Goal: Task Accomplishment & Management: Manage account settings

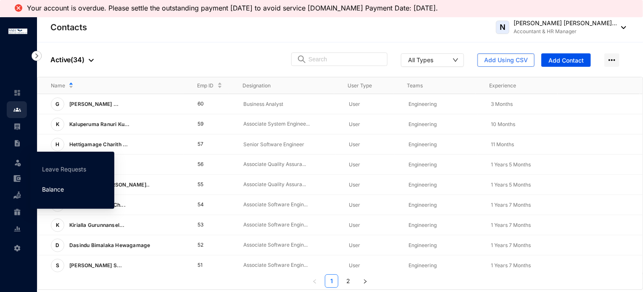
click at [62, 190] on link "Balance" at bounding box center [53, 189] width 22 height 7
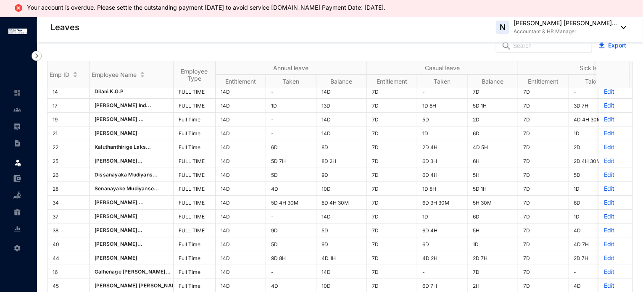
scroll to position [22, 0]
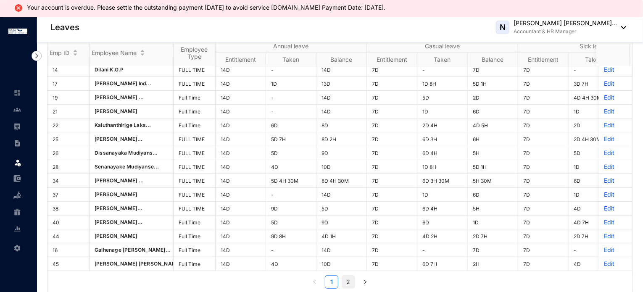
click at [344, 284] on link "2" at bounding box center [348, 282] width 13 height 13
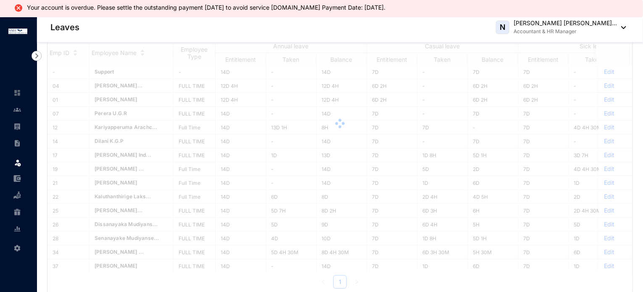
scroll to position [0, 0]
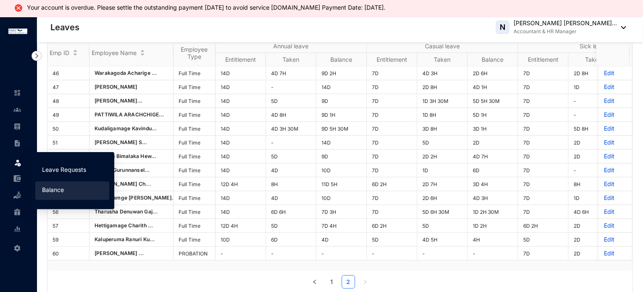
click at [62, 166] on link "Leave Requests" at bounding box center [64, 169] width 44 height 7
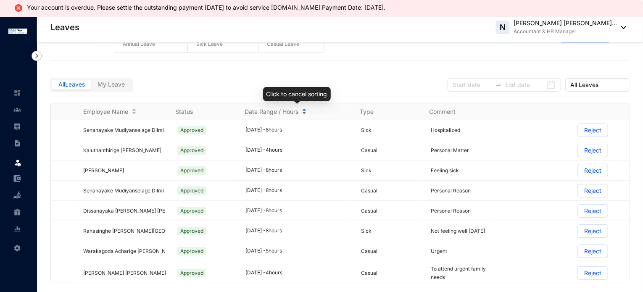
click at [304, 109] on div "Date Range / Hours" at bounding box center [297, 111] width 105 height 9
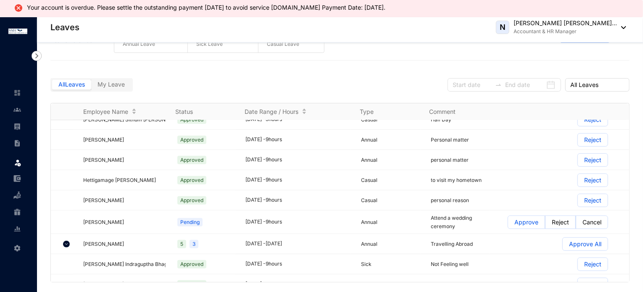
scroll to position [271, 0]
click at [515, 224] on p "Approve" at bounding box center [526, 222] width 24 height 13
click at [508, 224] on input "Approve" at bounding box center [508, 224] width 0 height 0
click at [66, 240] on img at bounding box center [66, 243] width 7 height 7
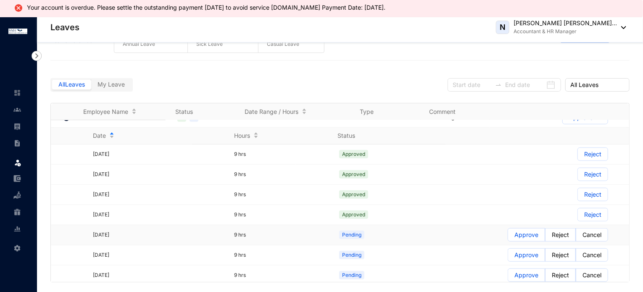
scroll to position [439, 0]
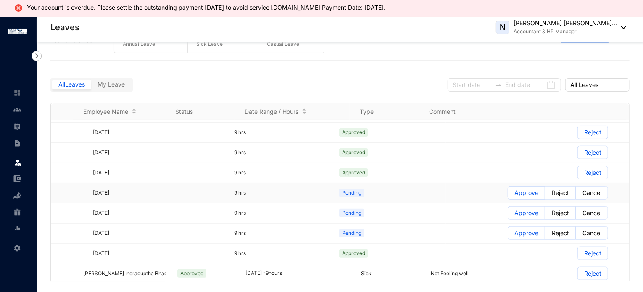
click at [514, 192] on p "Approve" at bounding box center [526, 193] width 24 height 13
click at [508, 195] on input "Approve" at bounding box center [508, 195] width 0 height 0
click at [523, 231] on p "Approve" at bounding box center [526, 233] width 24 height 13
click at [508, 235] on input "Approve" at bounding box center [508, 235] width 0 height 0
click at [518, 208] on p "Approve" at bounding box center [526, 213] width 24 height 13
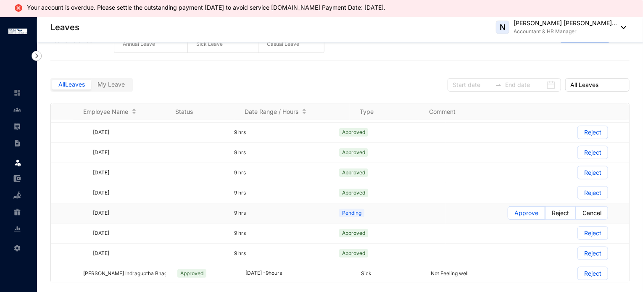
click at [508, 215] on input "Approve" at bounding box center [508, 215] width 0 height 0
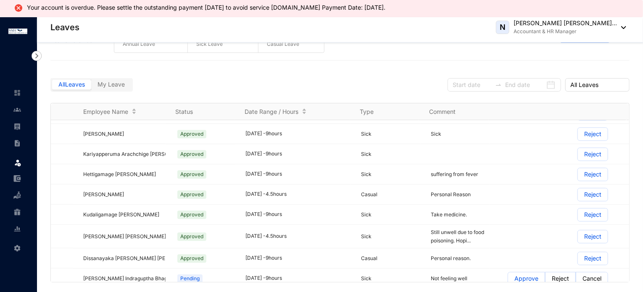
scroll to position [1372, 0]
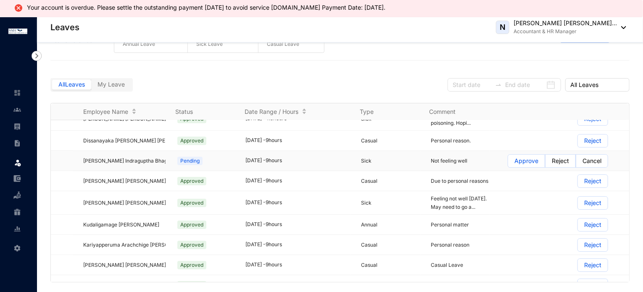
click at [521, 155] on p "Approve" at bounding box center [526, 161] width 24 height 13
click at [508, 163] on input "Approve" at bounding box center [508, 163] width 0 height 0
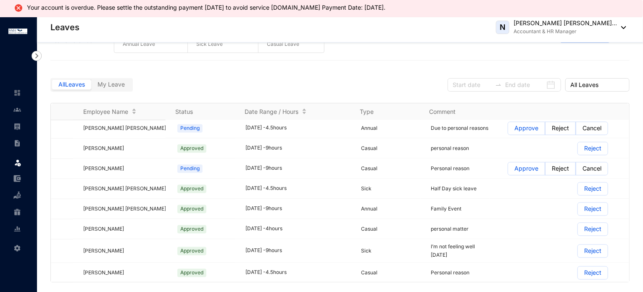
scroll to position [829, 0]
click at [514, 163] on p "Approve" at bounding box center [526, 169] width 24 height 13
click at [508, 172] on input "Approve" at bounding box center [508, 172] width 0 height 0
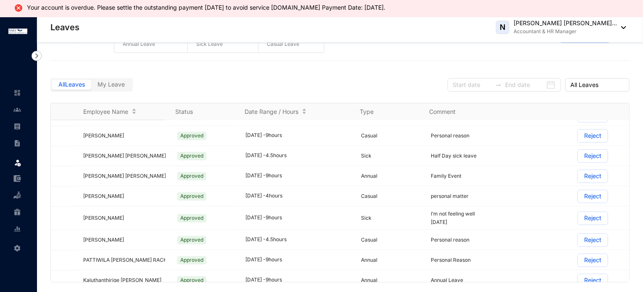
scroll to position [823, 0]
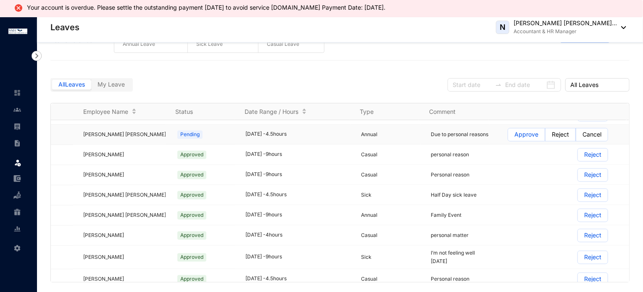
click at [521, 129] on p "Approve" at bounding box center [526, 135] width 24 height 13
click at [508, 137] on input "Approve" at bounding box center [508, 137] width 0 height 0
click at [523, 129] on p "Approve" at bounding box center [526, 135] width 24 height 13
click at [508, 137] on input "Approve" at bounding box center [508, 137] width 0 height 0
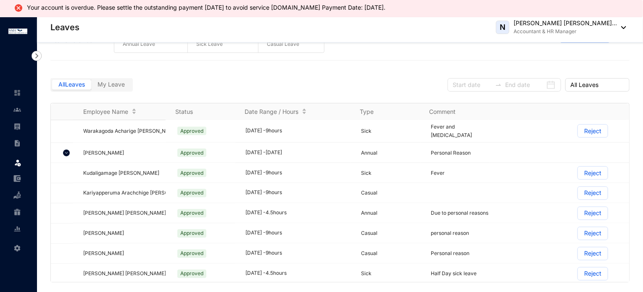
scroll to position [706, 0]
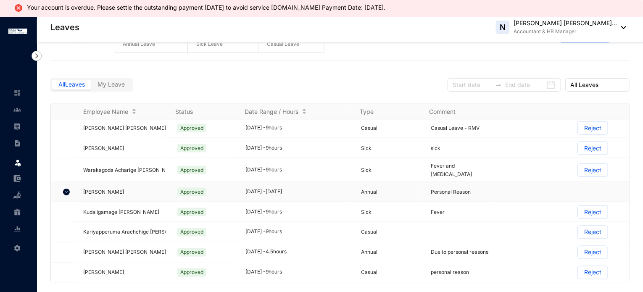
click at [64, 189] on img at bounding box center [66, 192] width 7 height 7
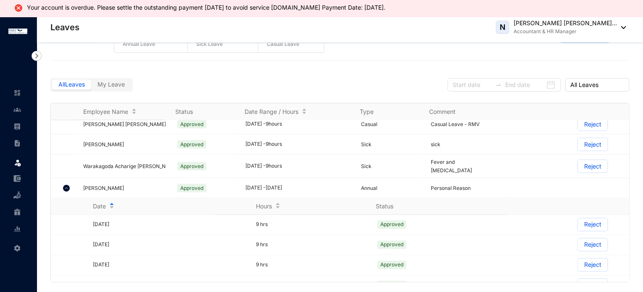
scroll to position [592, 0]
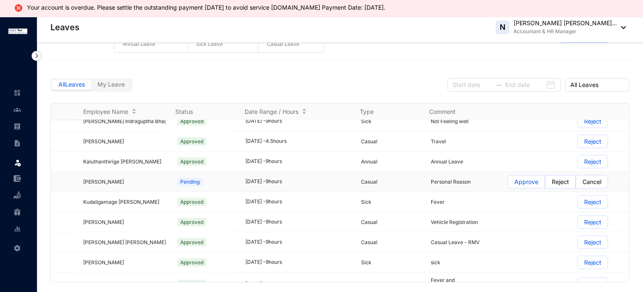
click at [515, 179] on p "Approve" at bounding box center [526, 182] width 24 height 13
click at [508, 184] on input "Approve" at bounding box center [508, 184] width 0 height 0
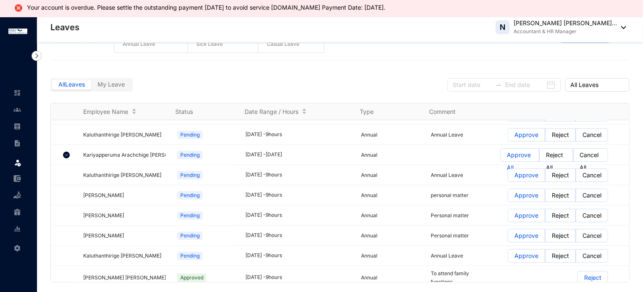
scroll to position [0, 0]
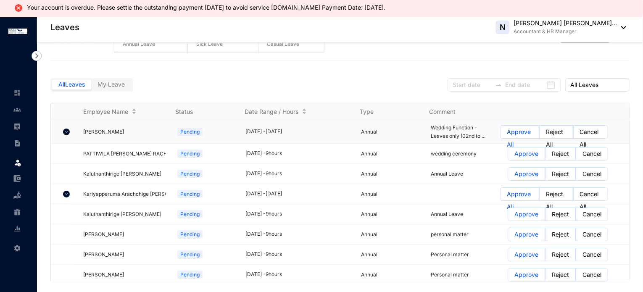
click at [62, 130] on div at bounding box center [67, 132] width 16 height 16
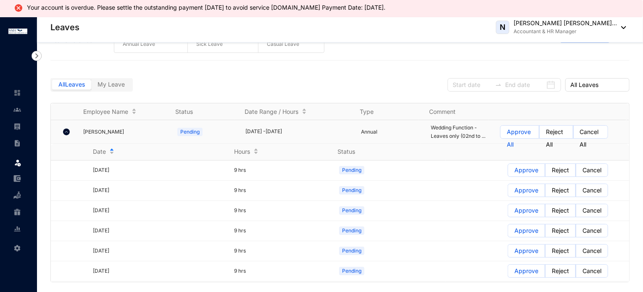
click at [66, 131] on img at bounding box center [66, 132] width 7 height 7
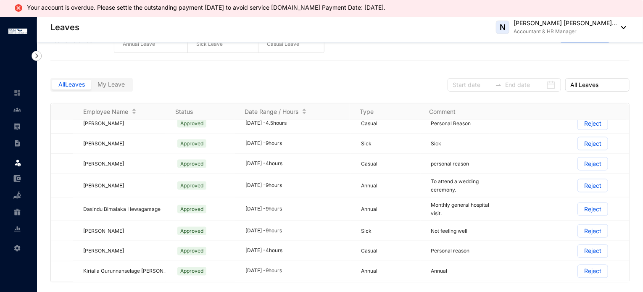
scroll to position [2395, 0]
